Goal: Navigation & Orientation: Find specific page/section

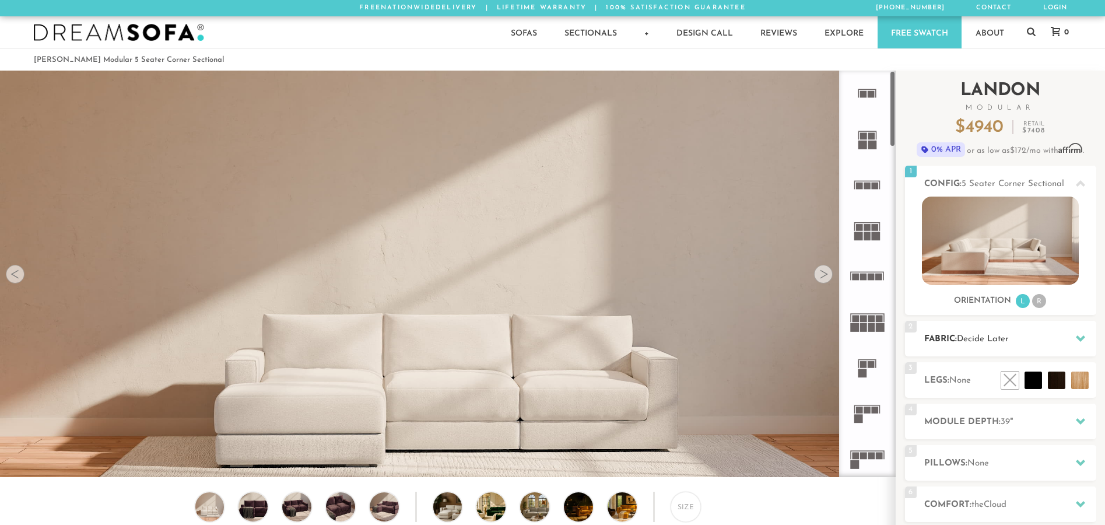
scroll to position [13629, 1095]
click at [628, 510] on img at bounding box center [633, 506] width 52 height 29
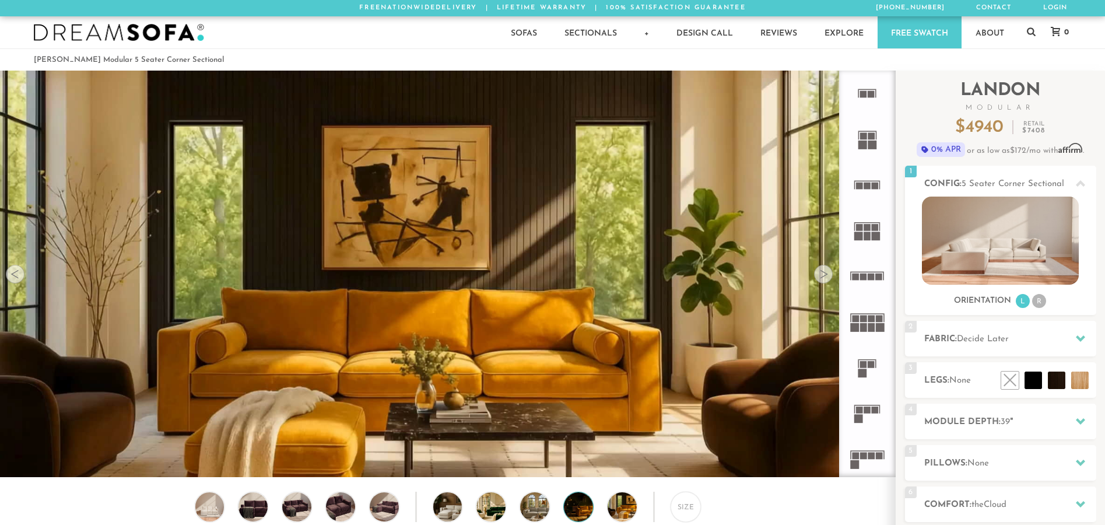
click at [574, 511] on img at bounding box center [590, 506] width 52 height 29
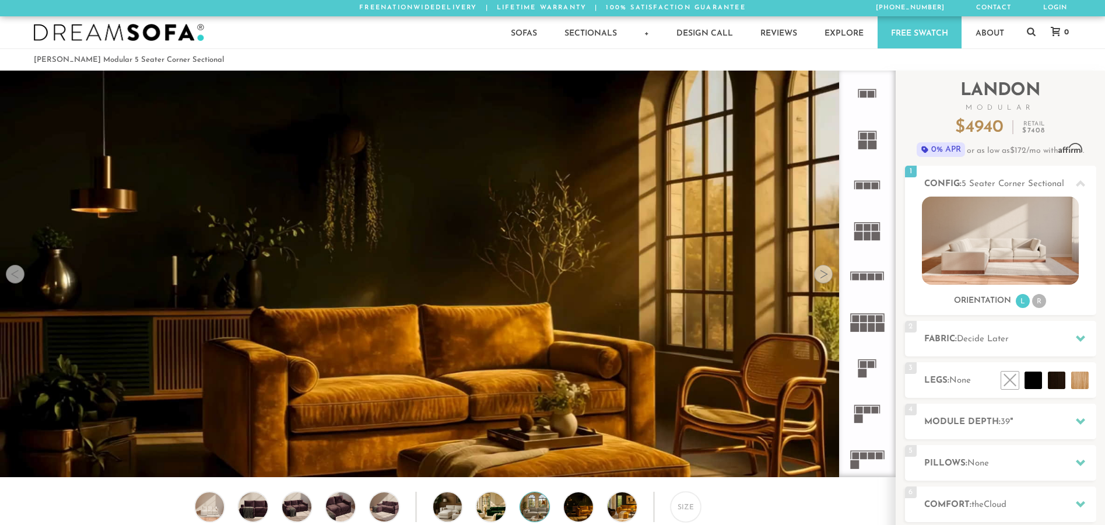
click at [529, 510] on img at bounding box center [546, 506] width 52 height 29
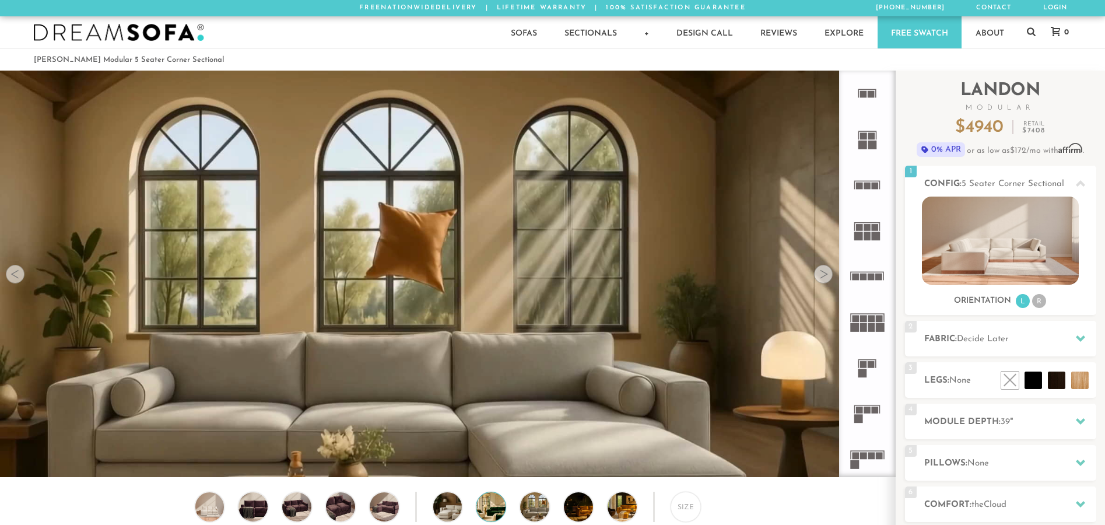
click at [494, 510] on img at bounding box center [502, 506] width 52 height 29
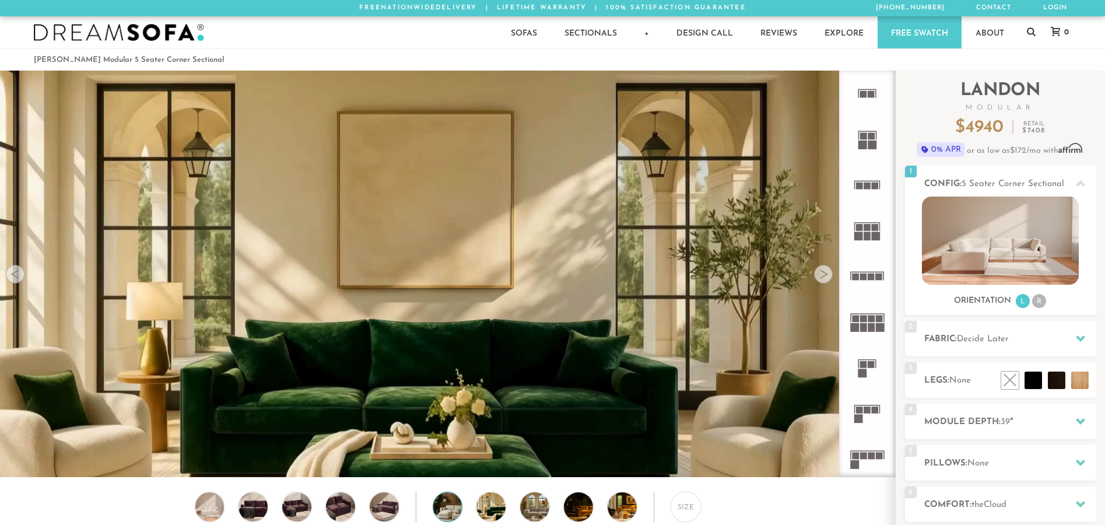
click at [448, 509] on img at bounding box center [459, 506] width 52 height 29
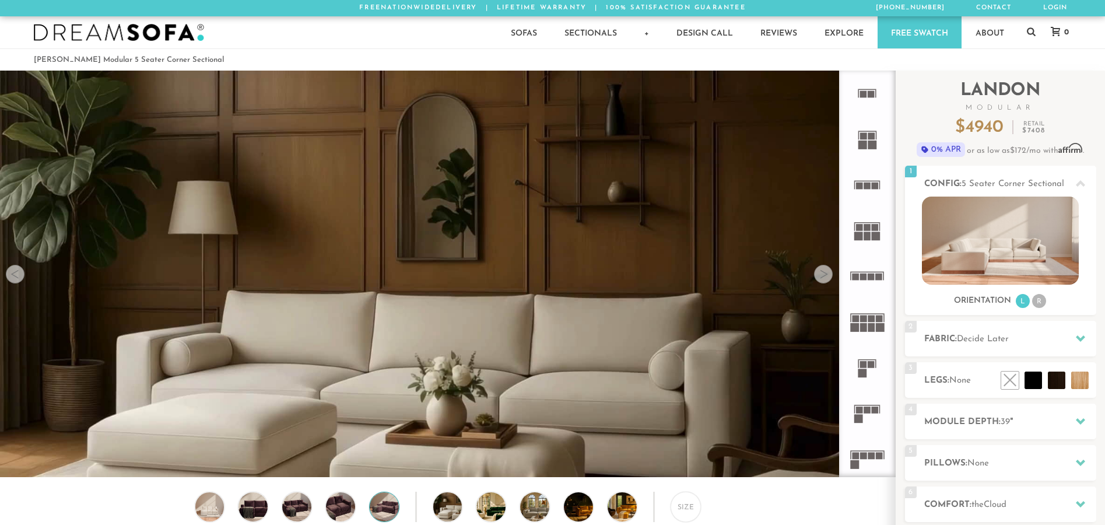
click at [382, 505] on img at bounding box center [384, 506] width 35 height 29
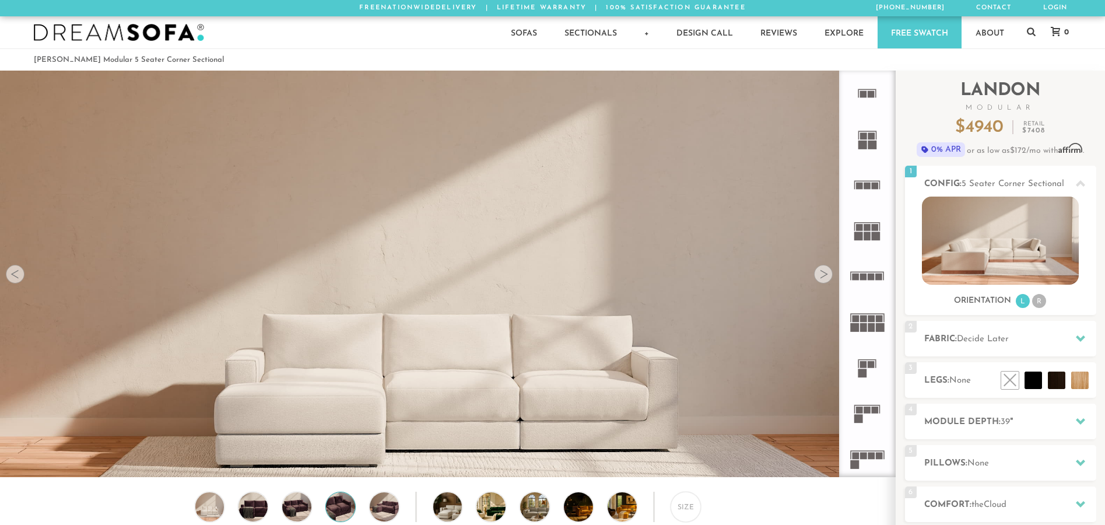
click at [342, 507] on img at bounding box center [340, 506] width 35 height 29
click at [288, 511] on img at bounding box center [296, 506] width 35 height 29
click at [251, 511] on img at bounding box center [252, 506] width 35 height 29
click at [213, 511] on img at bounding box center [209, 506] width 35 height 29
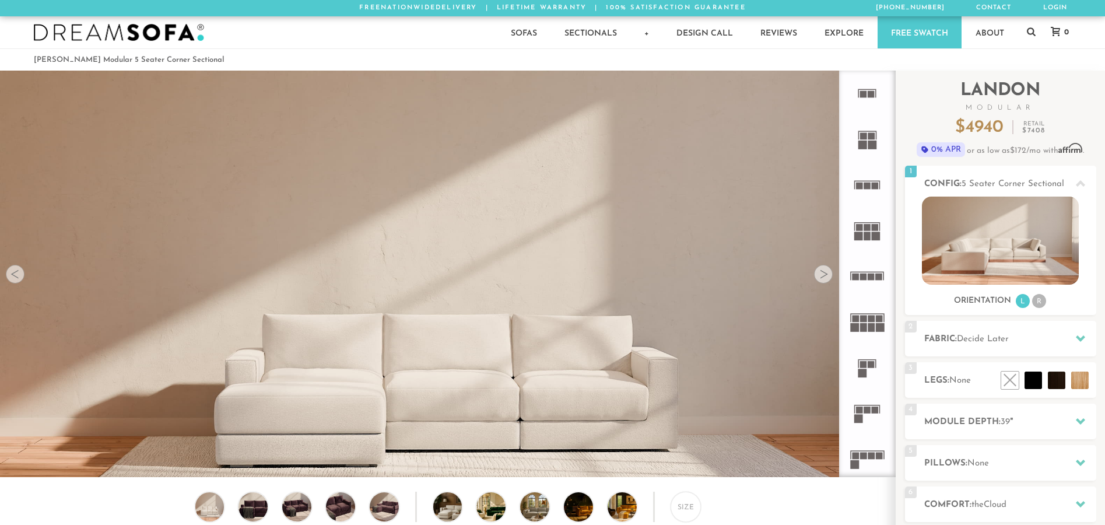
click at [827, 275] on div at bounding box center [823, 274] width 19 height 19
click at [817, 277] on div at bounding box center [823, 274] width 19 height 19
click at [681, 514] on div "Size" at bounding box center [685, 506] width 30 height 30
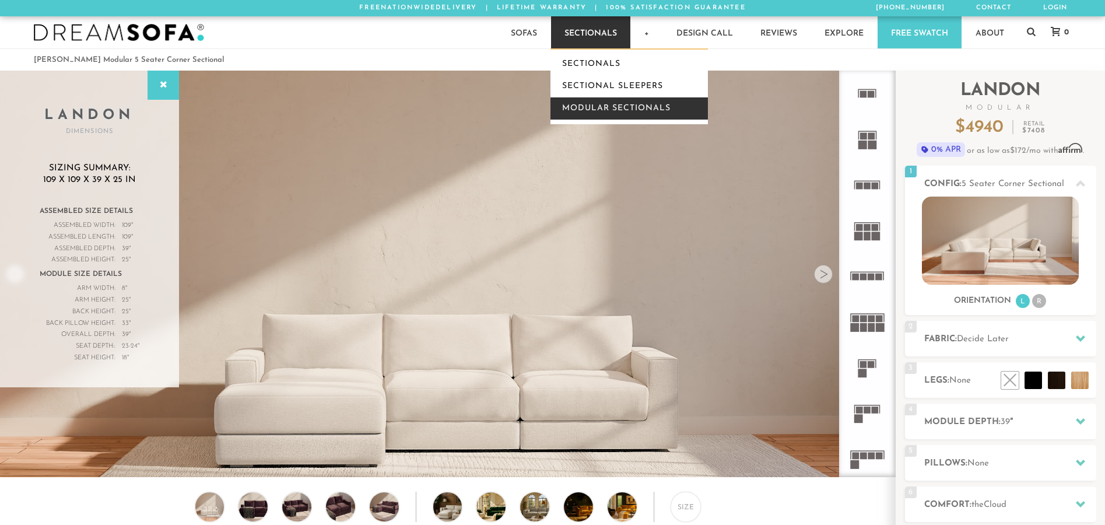
click at [578, 111] on link "Modular Sectionals" at bounding box center [628, 108] width 157 height 22
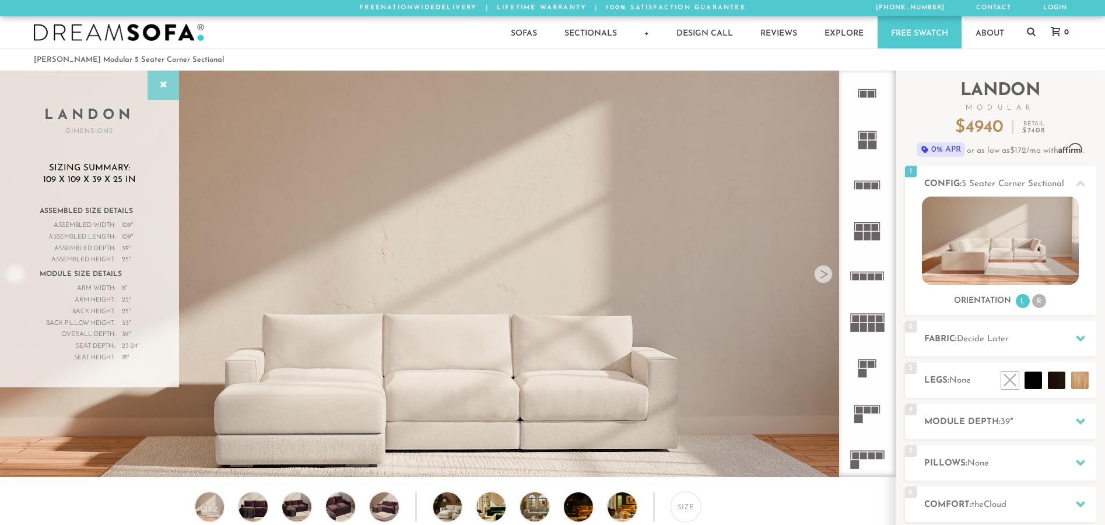
click at [162, 82] on icon at bounding box center [163, 84] width 13 height 9
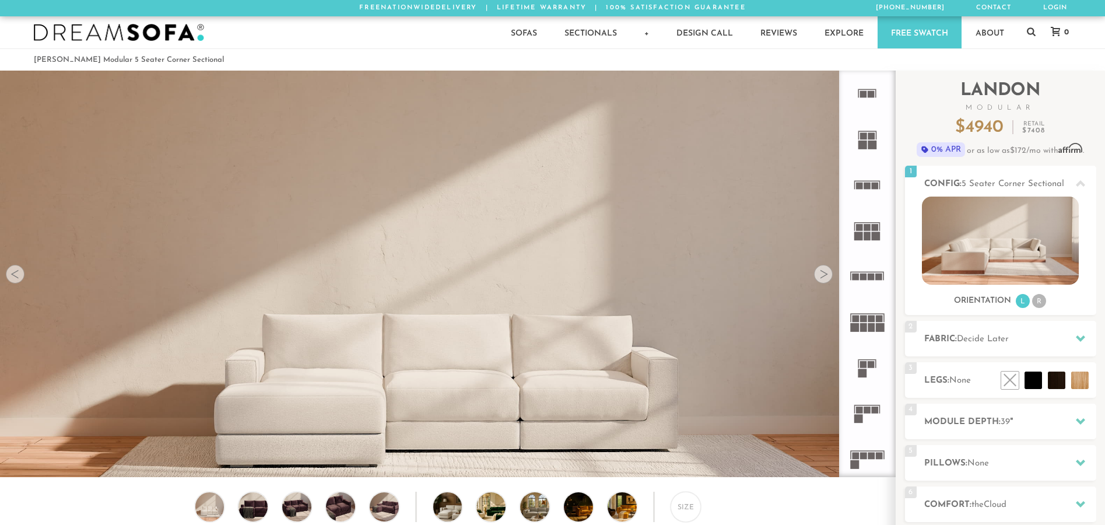
click at [821, 276] on div at bounding box center [823, 274] width 19 height 19
